Goal: Task Accomplishment & Management: Use online tool/utility

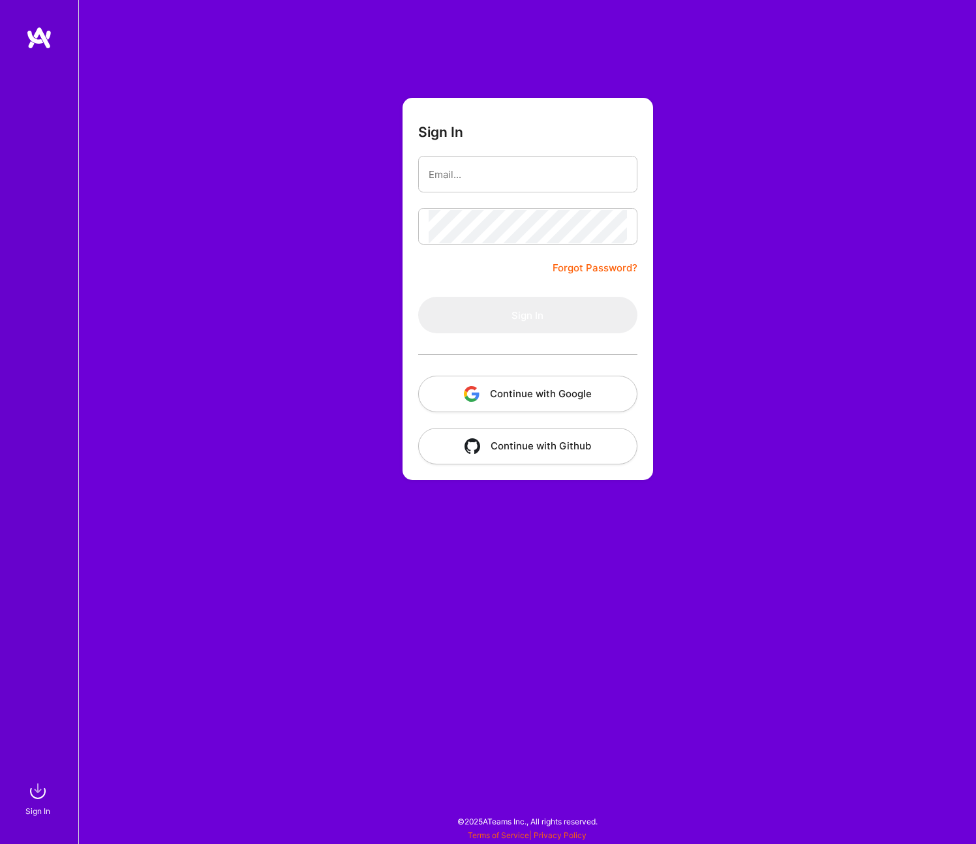
click at [567, 391] on button "Continue with Google" at bounding box center [527, 394] width 219 height 37
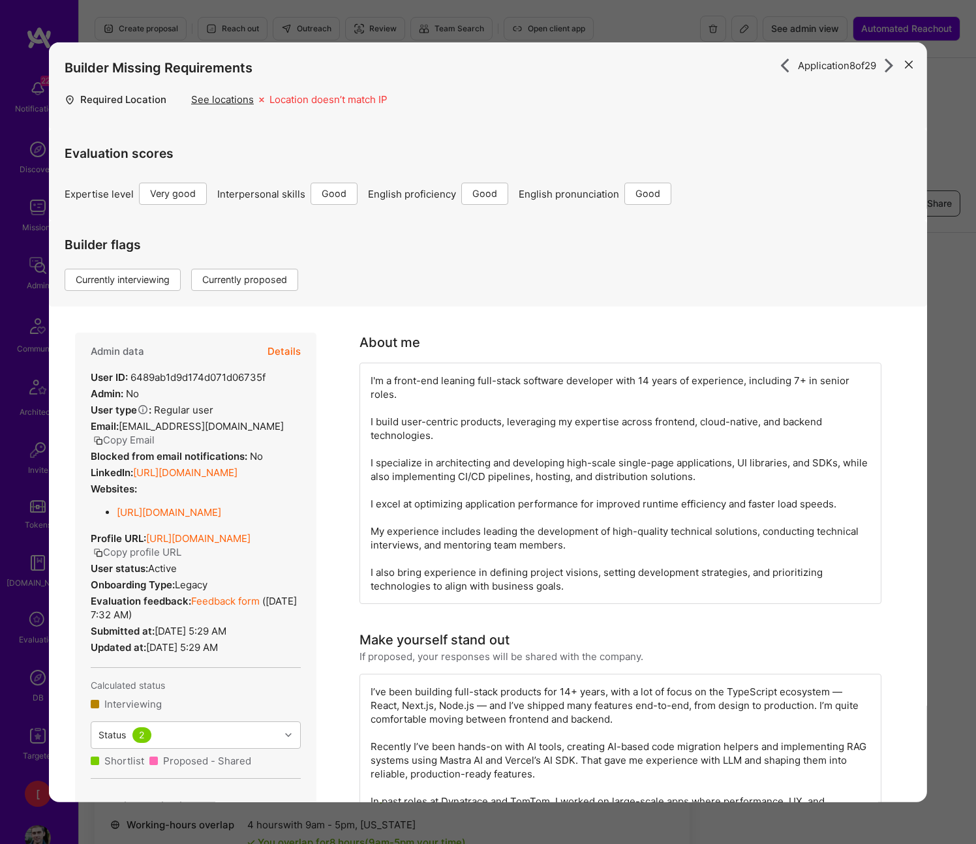
click at [909, 66] on icon "modal" at bounding box center [909, 64] width 8 height 8
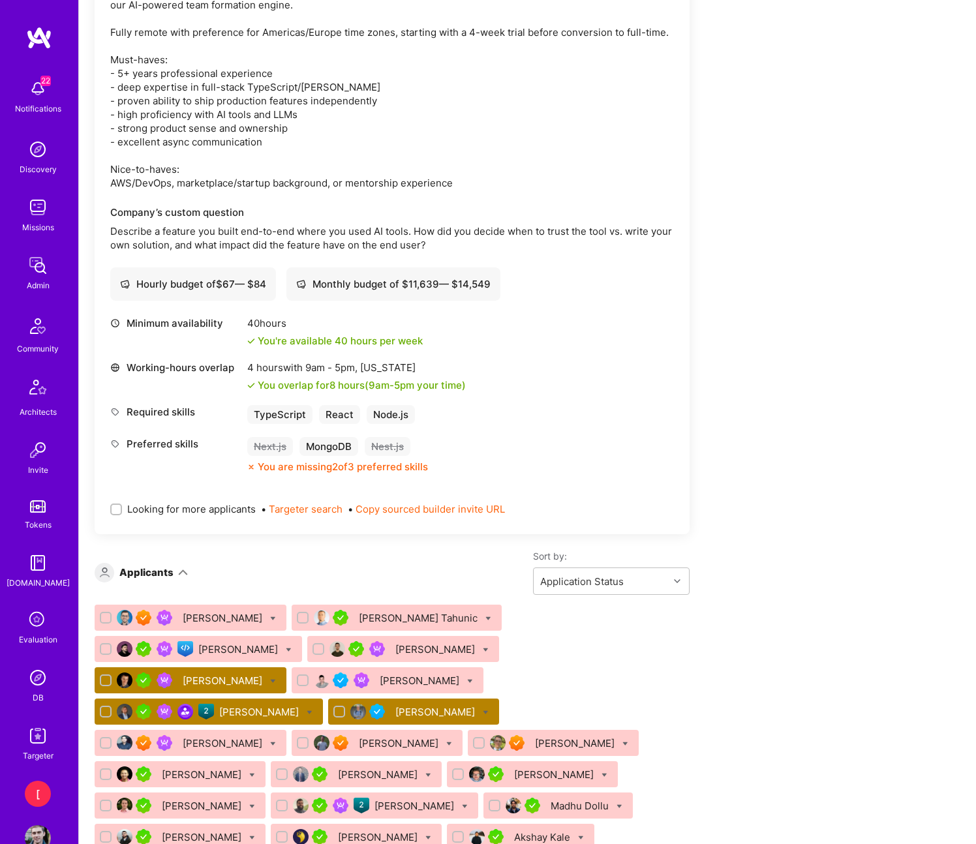
scroll to position [897, 0]
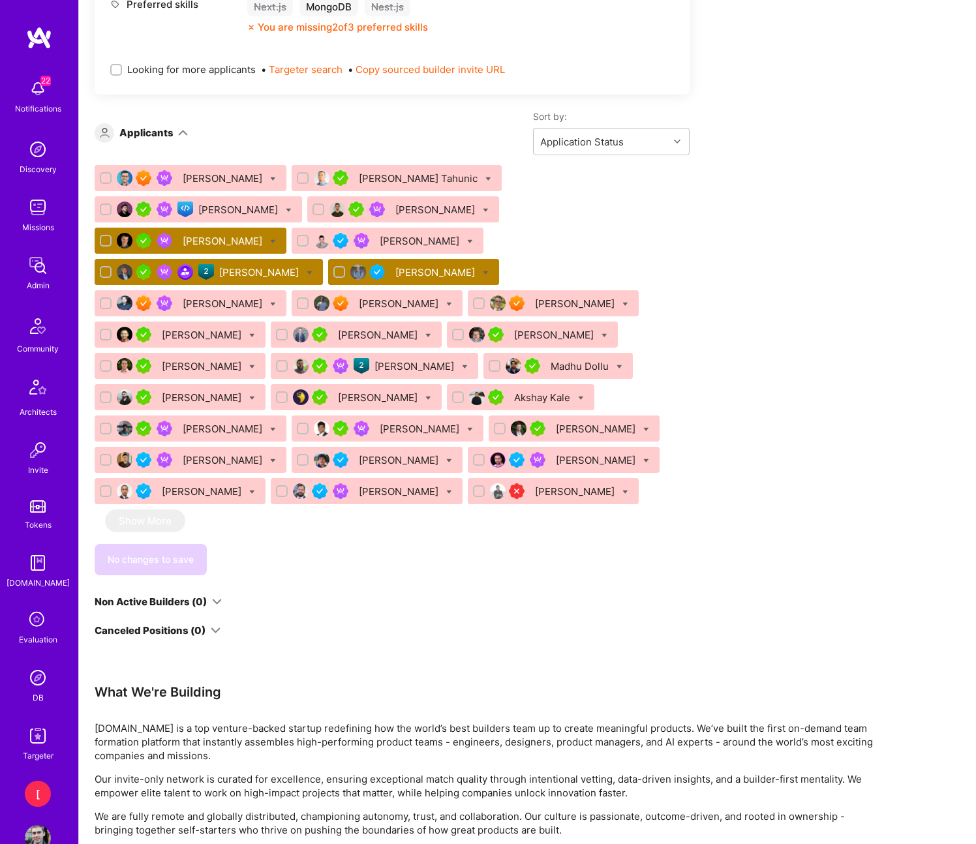
click at [265, 234] on div "[PERSON_NAME]" at bounding box center [224, 241] width 82 height 14
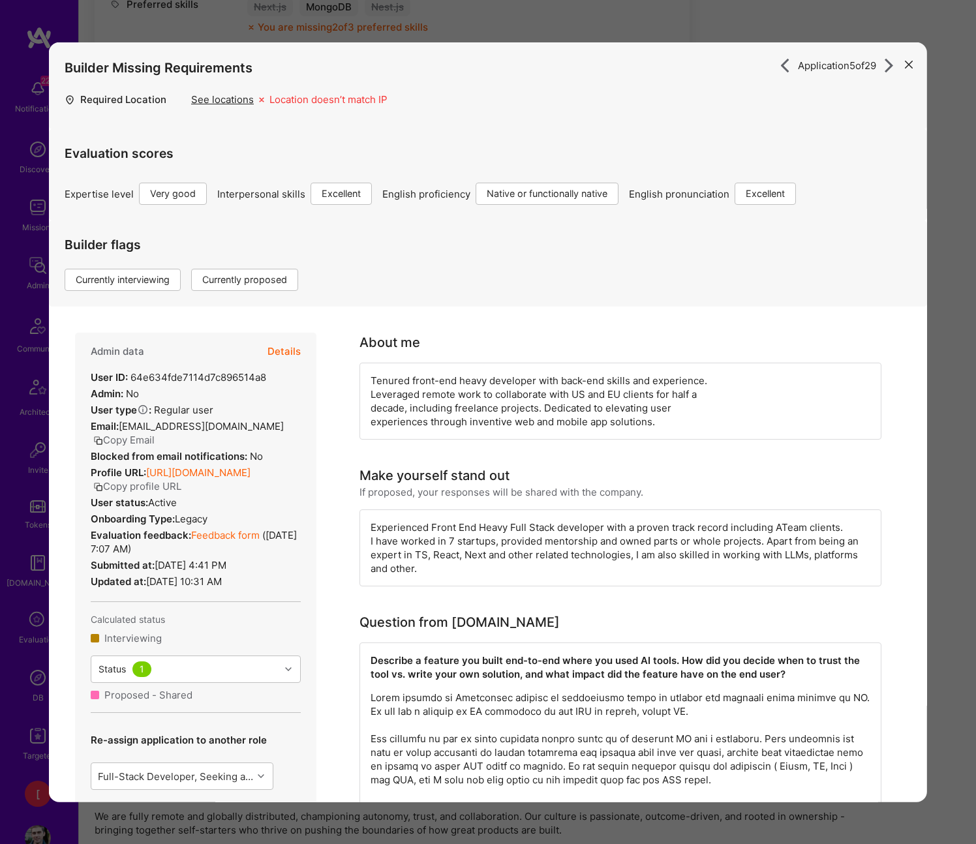
click at [910, 65] on icon "modal" at bounding box center [909, 64] width 8 height 8
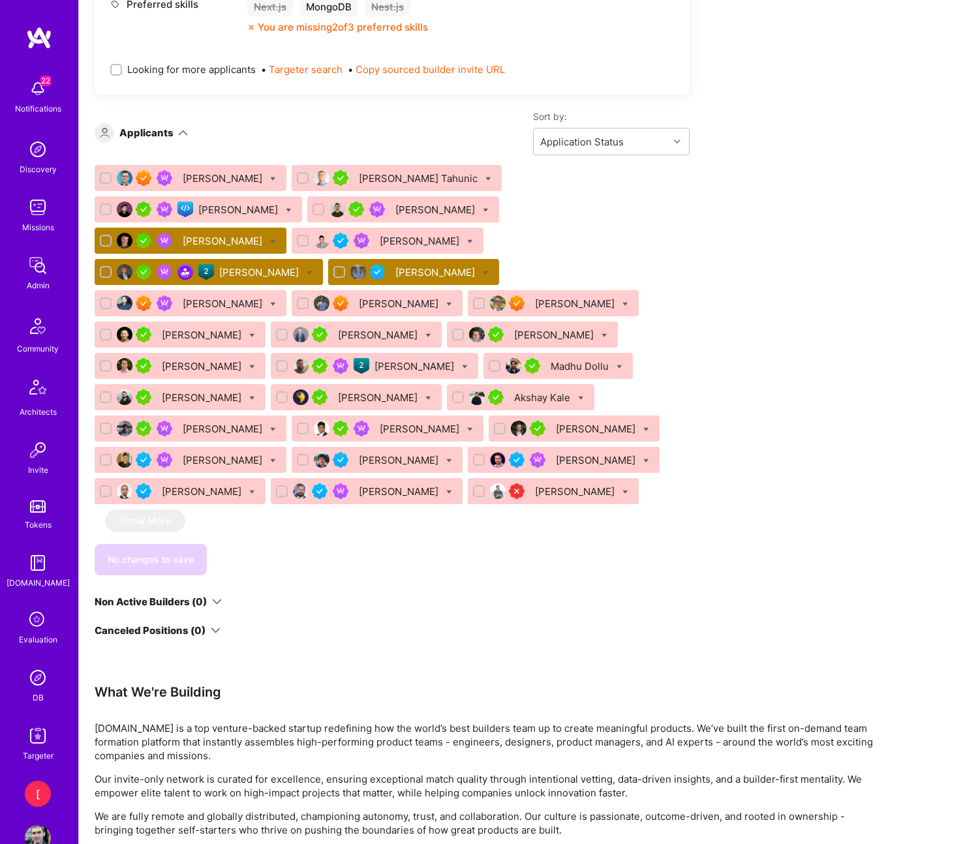
click at [266, 265] on div "[PERSON_NAME]" at bounding box center [260, 272] width 82 height 14
